Goal: Transaction & Acquisition: Purchase product/service

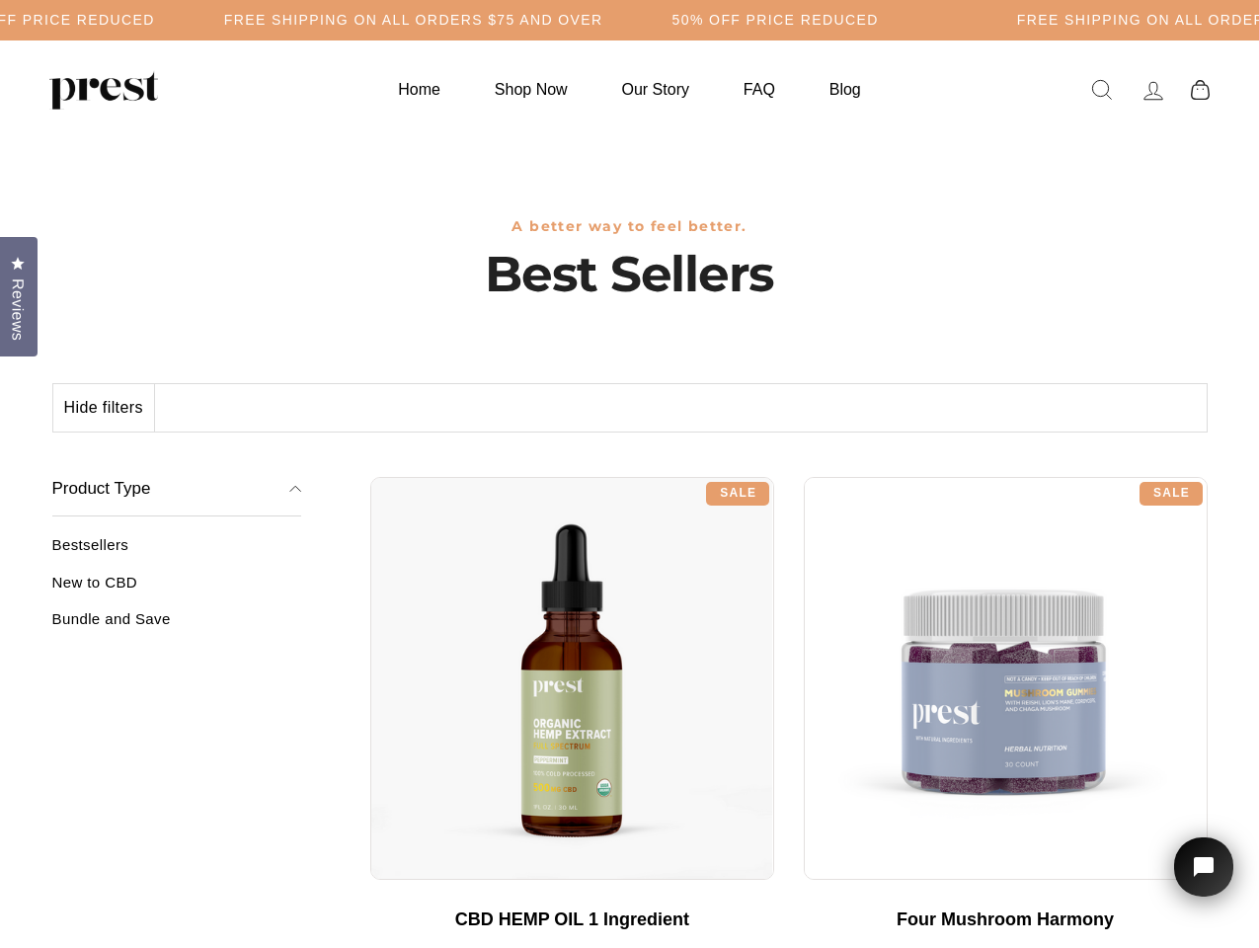
click at [629, 474] on div "**********" at bounding box center [788, 469] width 837 height 15
click at [603, 20] on h5 "Free Shipping on all orders $75 and over" at bounding box center [413, 20] width 379 height 17
click at [105, 408] on button "Hide filters" at bounding box center [104, 407] width 102 height 47
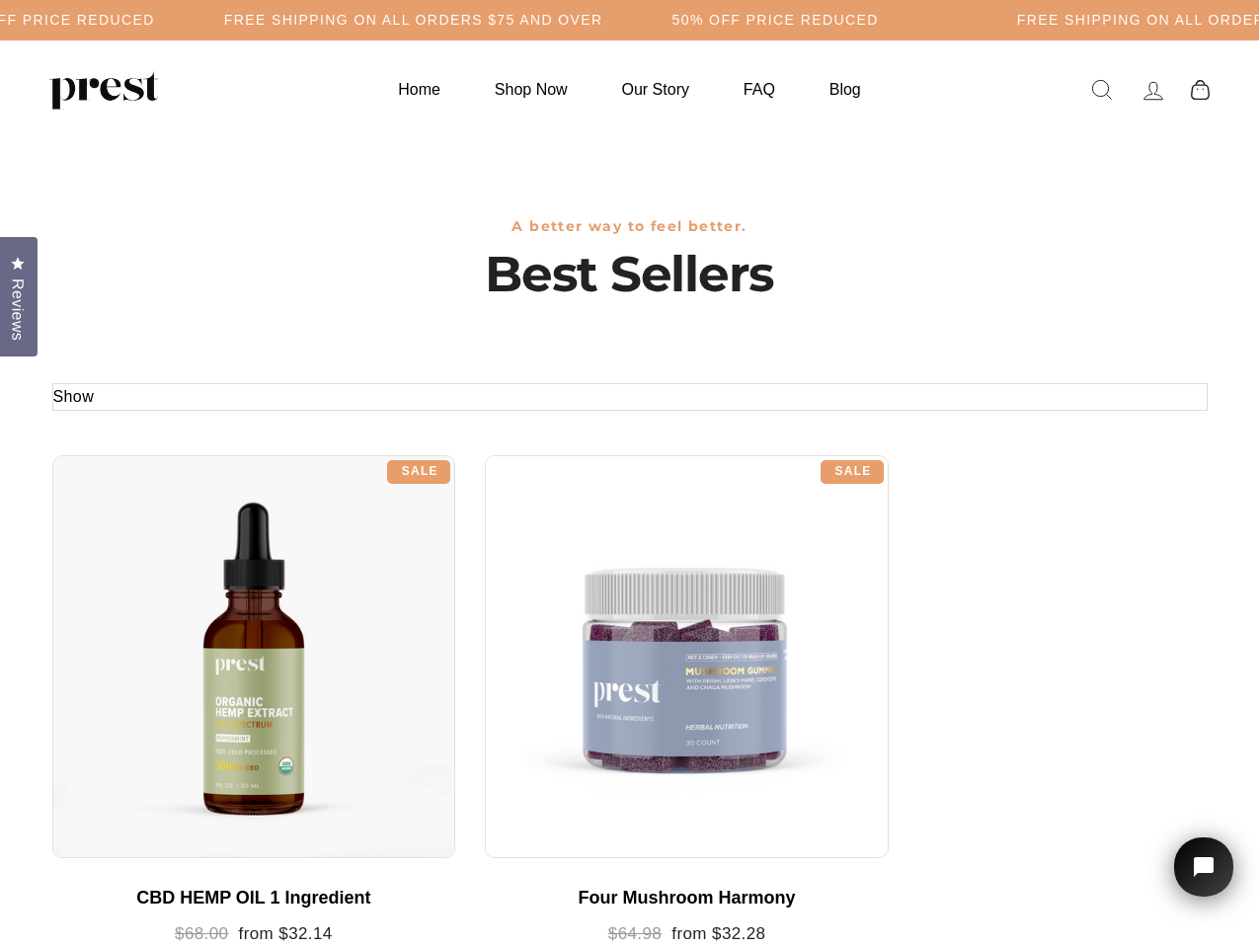
click at [177, 589] on div at bounding box center [254, 657] width 404 height 404
click at [177, 626] on div at bounding box center [254, 657] width 404 height 404
click at [19, 294] on span "Reviews" at bounding box center [18, 309] width 26 height 62
click at [1204, 867] on icon "Open chat widget" at bounding box center [1215, 867] width 31 height 31
